Goal: Information Seeking & Learning: Learn about a topic

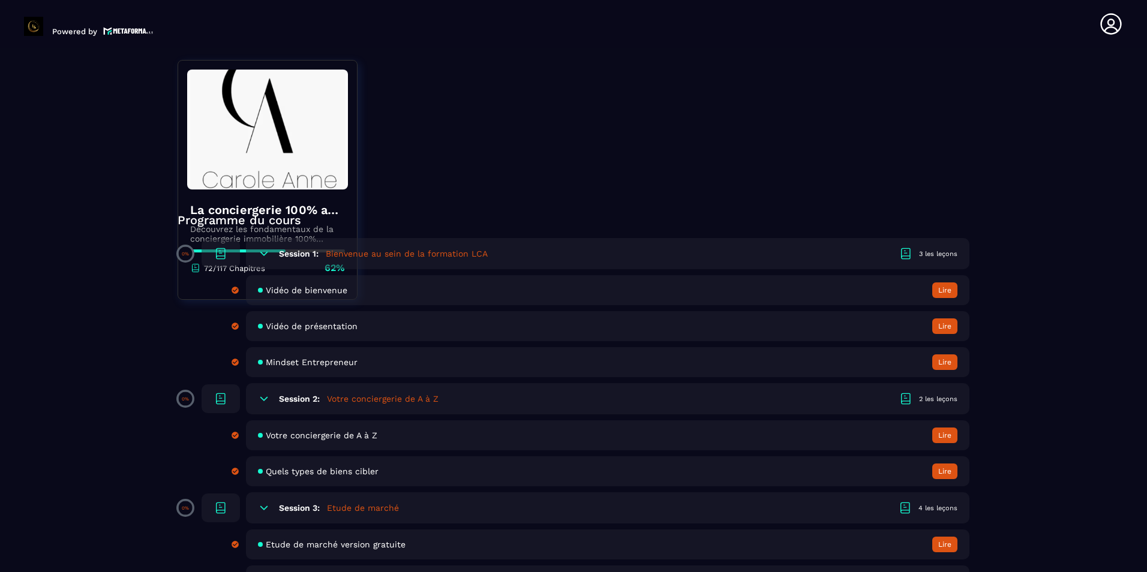
scroll to position [300, 0]
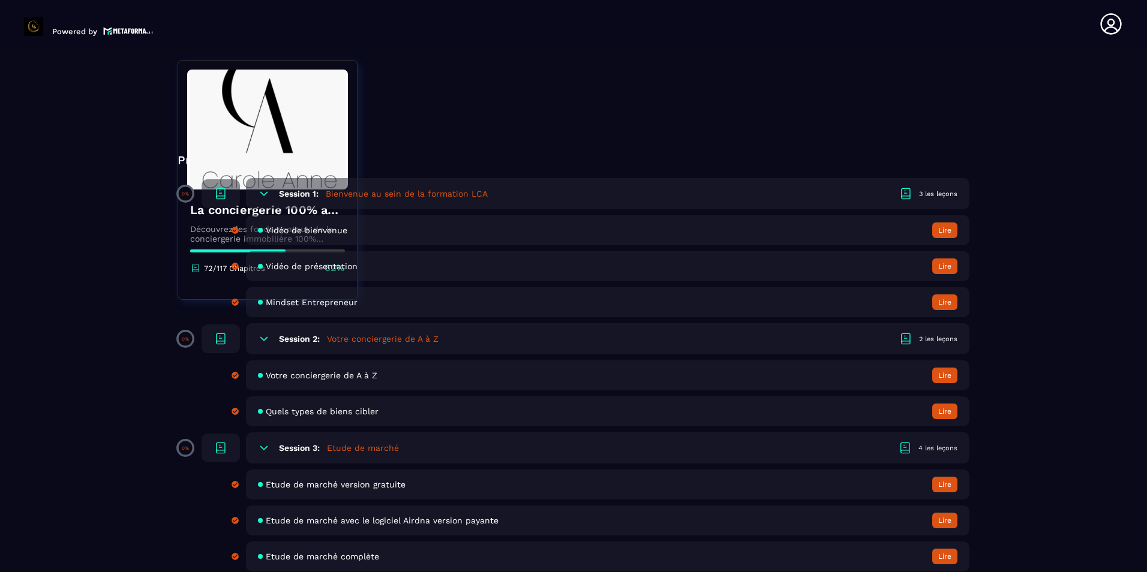
click at [552, 236] on button "Lire" at bounding box center [944, 230] width 25 height 16
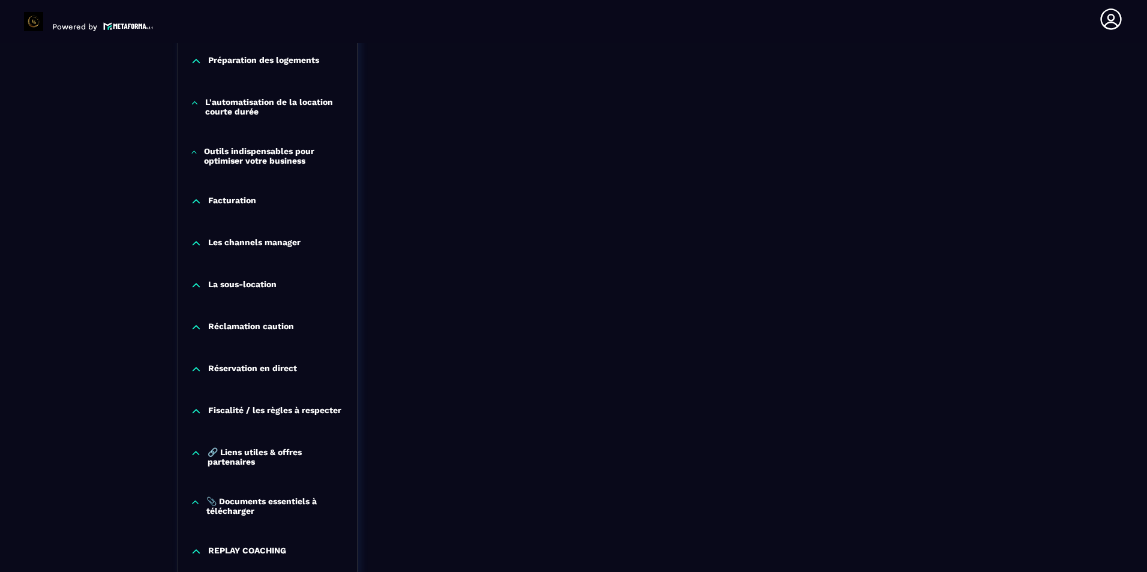
scroll to position [1129, 0]
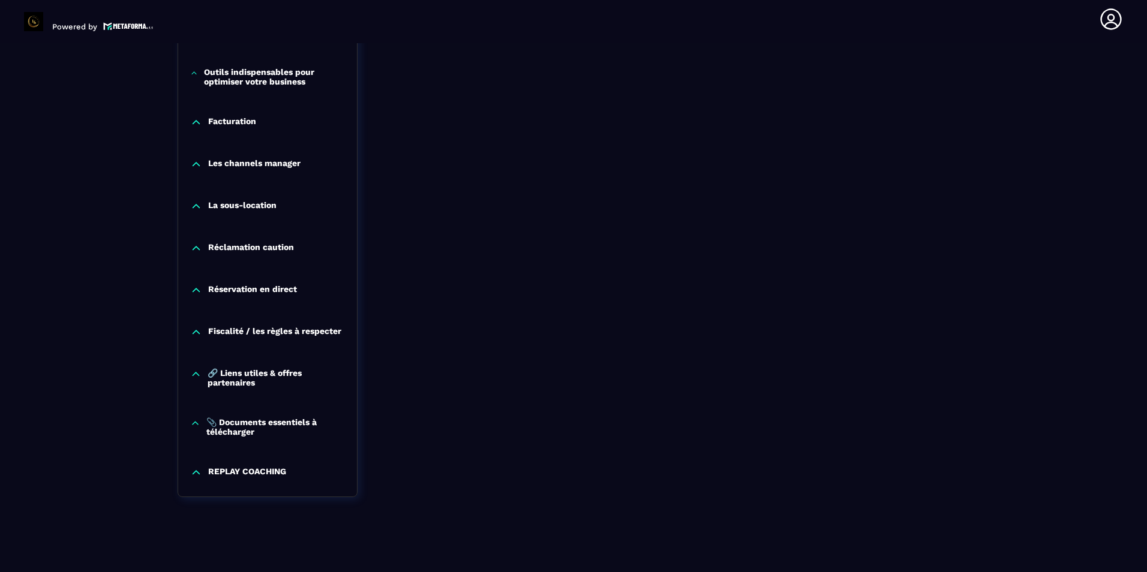
click at [249, 469] on p "REPLAY COACHING" at bounding box center [247, 473] width 78 height 12
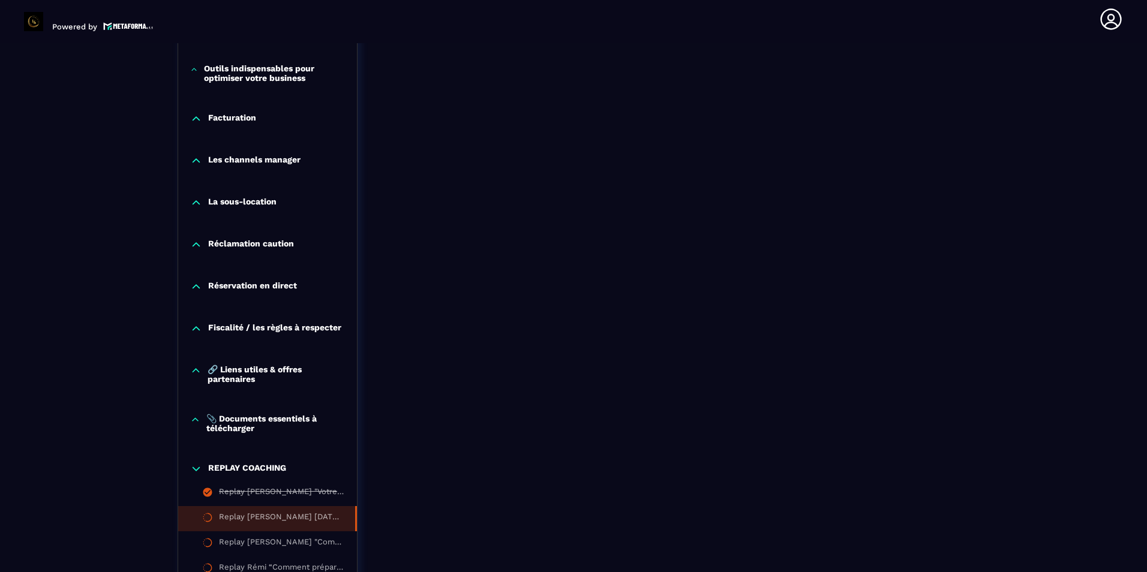
click at [293, 522] on div "Replay [PERSON_NAME] [DATE] "La méthodologie, les démarches après signature d'u…" at bounding box center [281, 518] width 124 height 13
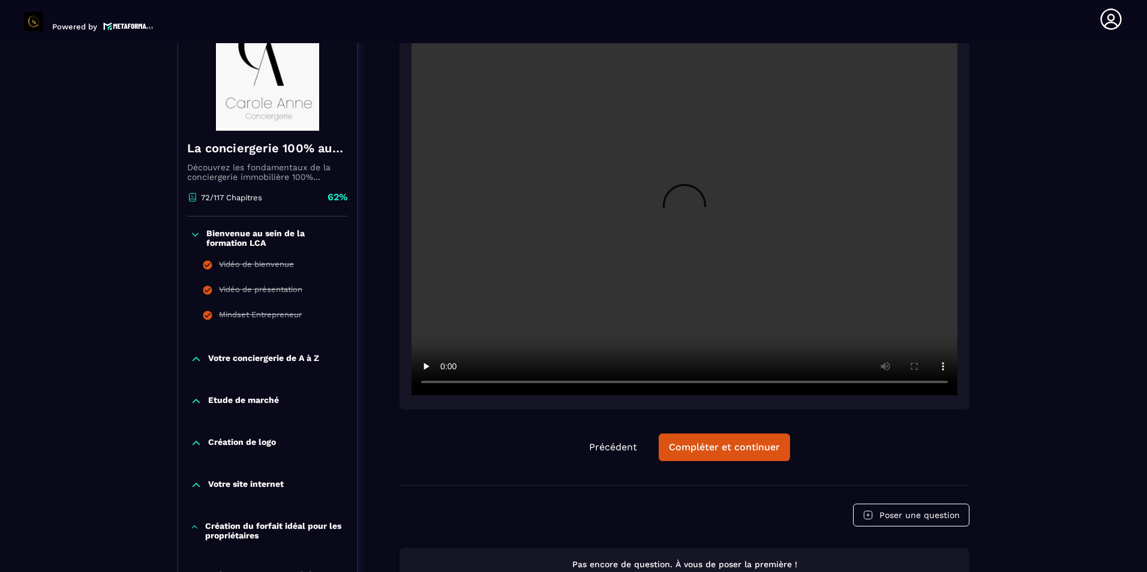
scroll to position [125, 0]
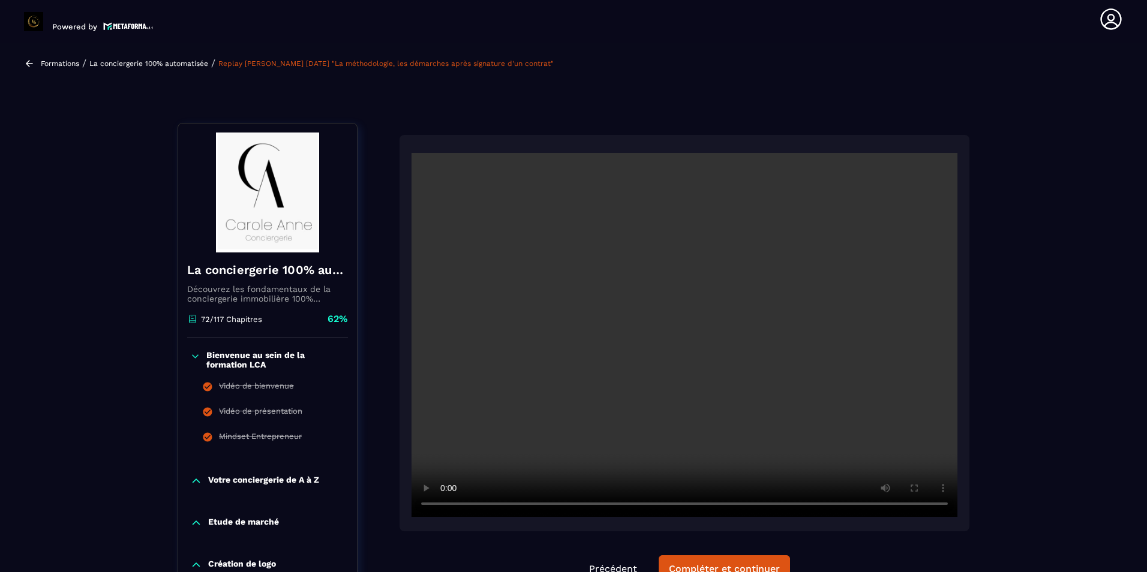
scroll to position [65, 0]
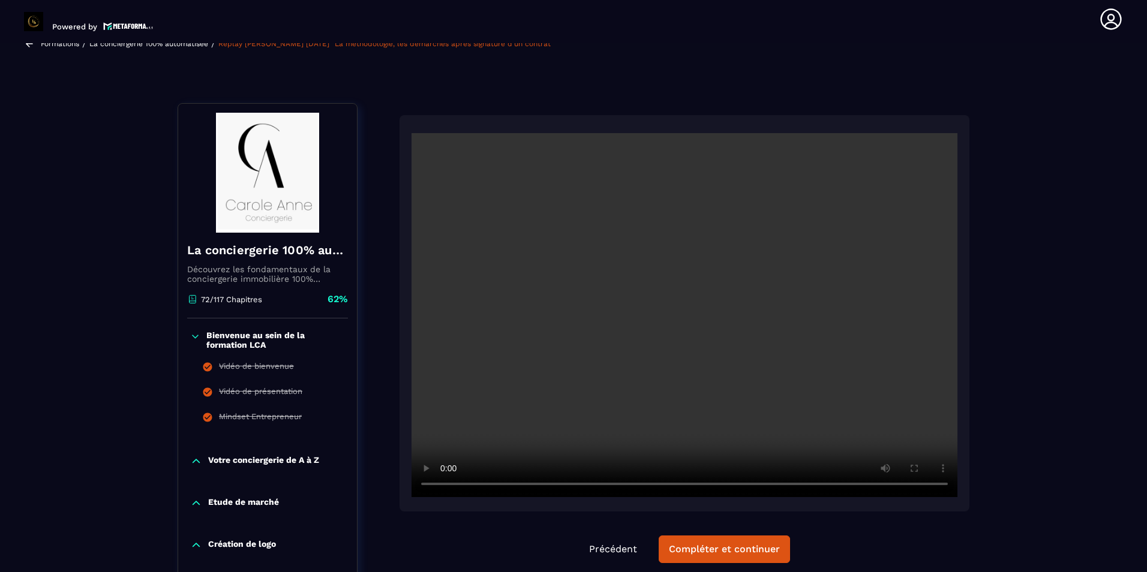
click at [552, 521] on div "Précédent Compléter et continuer" at bounding box center [684, 351] width 570 height 472
drag, startPoint x: 925, startPoint y: 421, endPoint x: 905, endPoint y: 417, distance: 20.1
click at [552, 421] on video at bounding box center [684, 315] width 546 height 364
click at [552, 398] on video at bounding box center [684, 315] width 546 height 364
drag, startPoint x: 936, startPoint y: 540, endPoint x: 930, endPoint y: 541, distance: 6.1
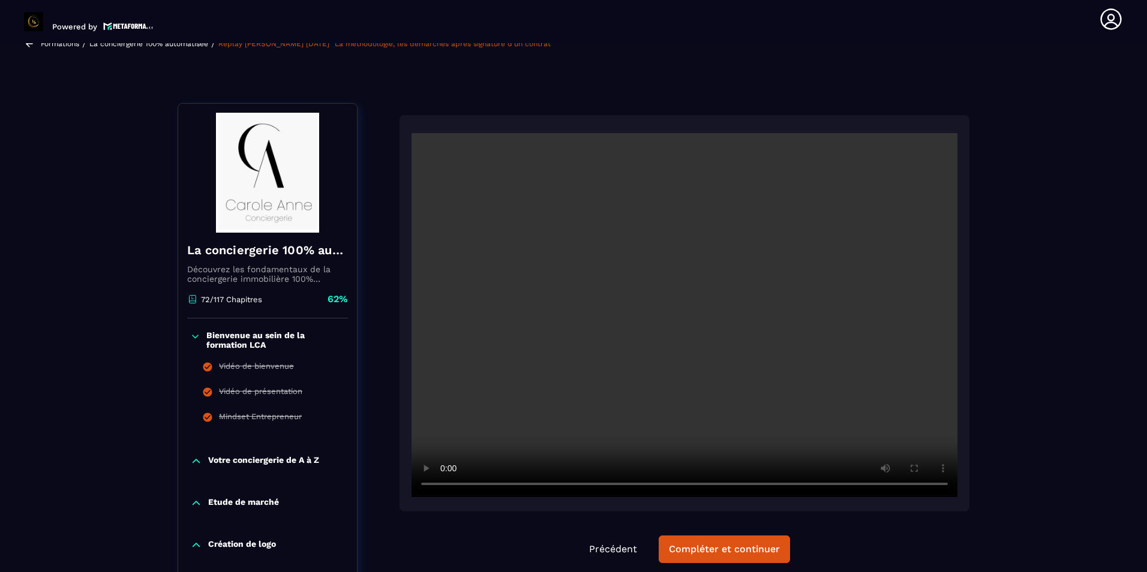
click at [552, 540] on div "Précédent Compléter et continuer" at bounding box center [684, 549] width 570 height 28
click at [552, 550] on div "Précédent Compléter et continuer" at bounding box center [684, 549] width 570 height 28
click at [552, 527] on div "Précédent Compléter et continuer" at bounding box center [684, 351] width 570 height 472
click at [552, 538] on div "Précédent Compléter et continuer" at bounding box center [684, 549] width 570 height 28
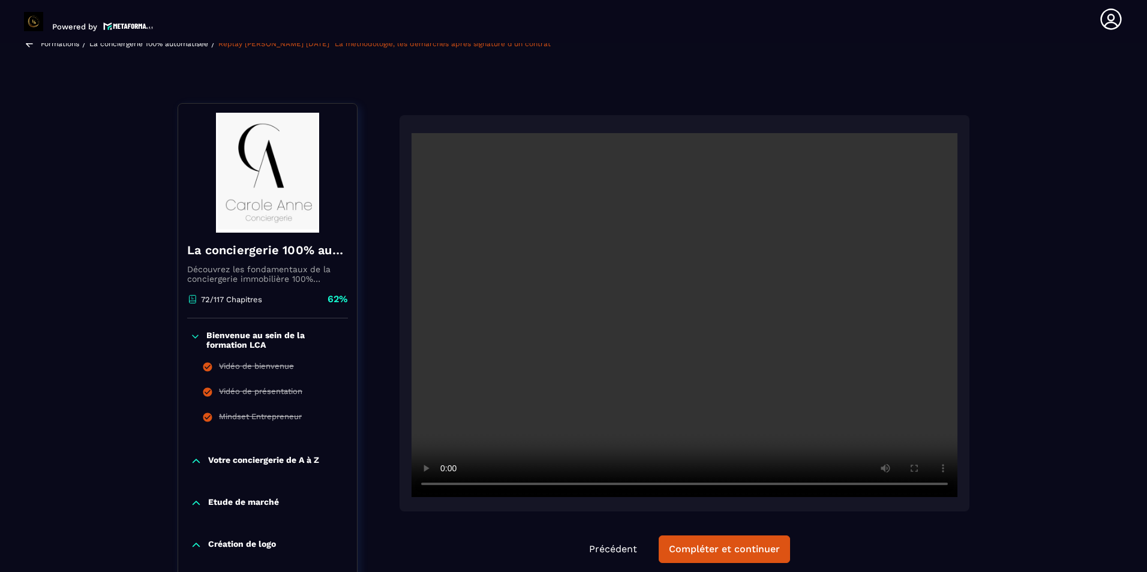
click at [552, 541] on div "Précédent Compléter et continuer" at bounding box center [684, 549] width 570 height 28
click at [552, 422] on video at bounding box center [684, 315] width 546 height 364
click at [552, 528] on div "Précédent Compléter et continuer" at bounding box center [684, 351] width 570 height 472
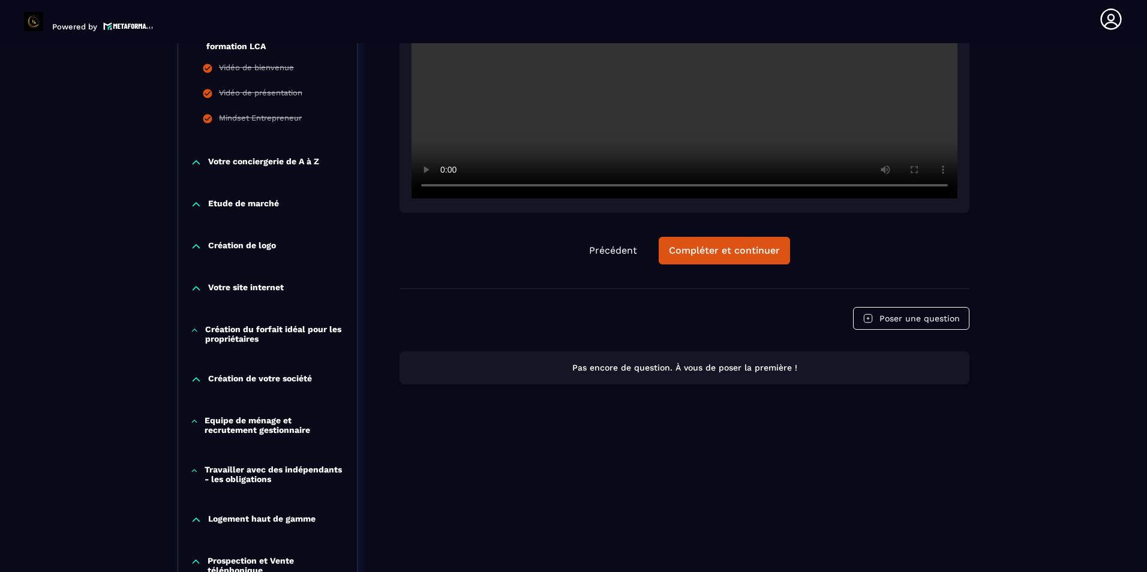
scroll to position [305, 0]
